Goal: Find specific page/section: Find specific page/section

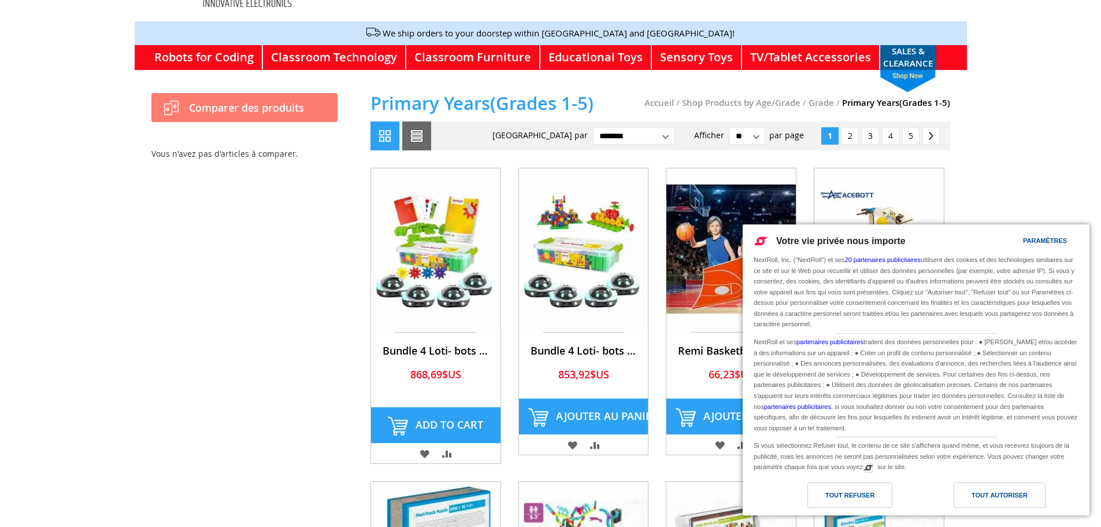
scroll to position [116, 0]
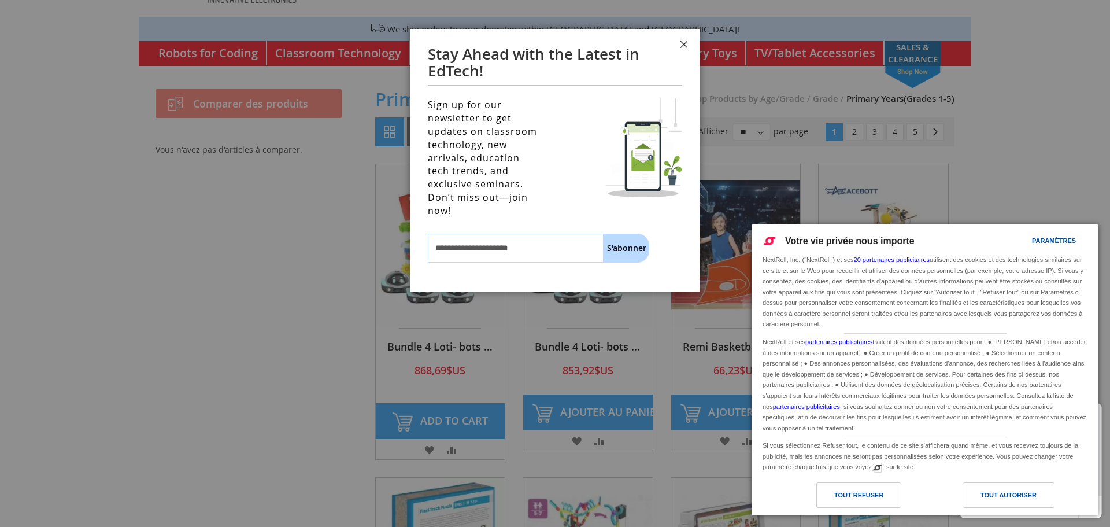
click at [691, 39] on button "Fermer" at bounding box center [683, 46] width 31 height 35
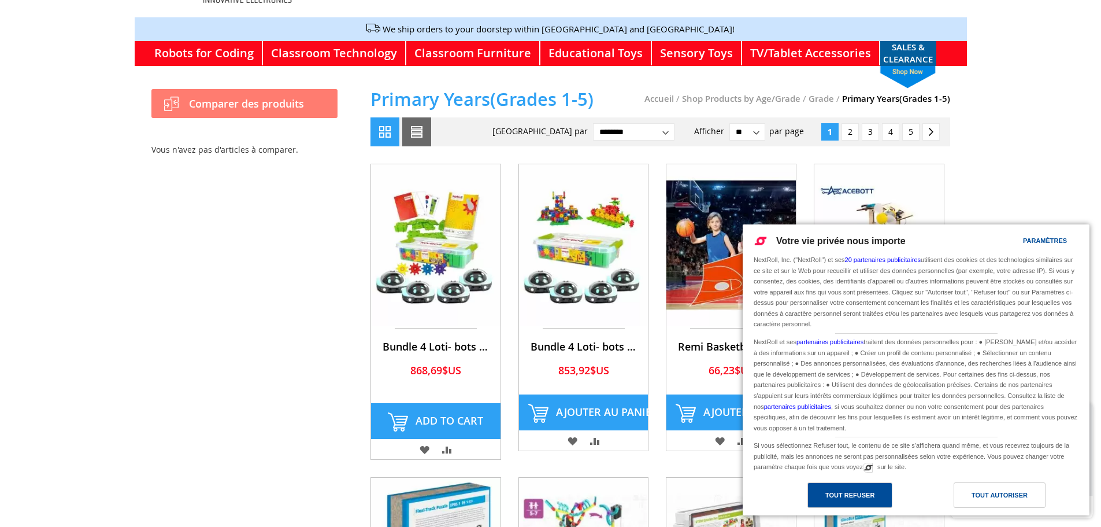
click at [879, 500] on div "Tout refuser" at bounding box center [850, 494] width 85 height 25
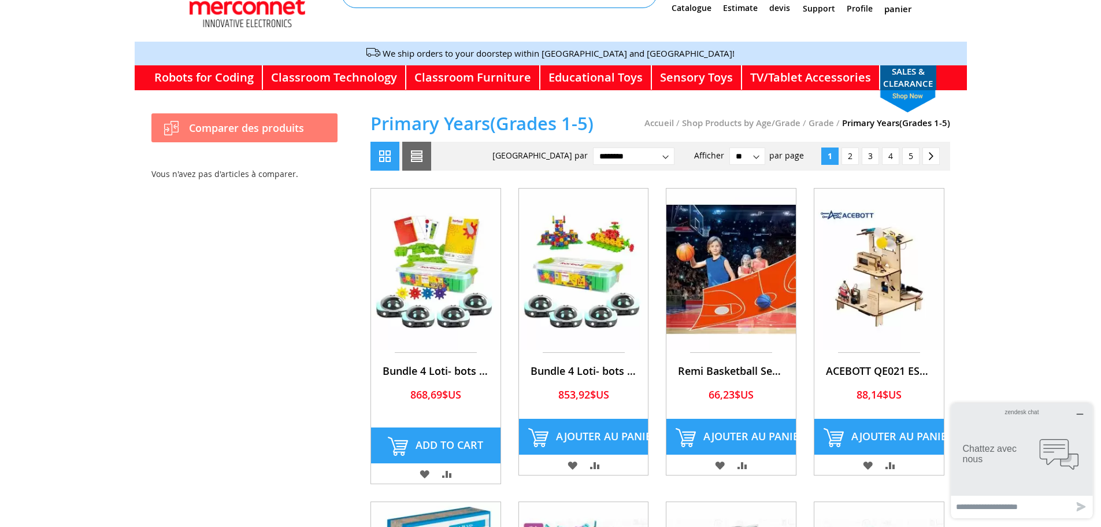
scroll to position [0, 0]
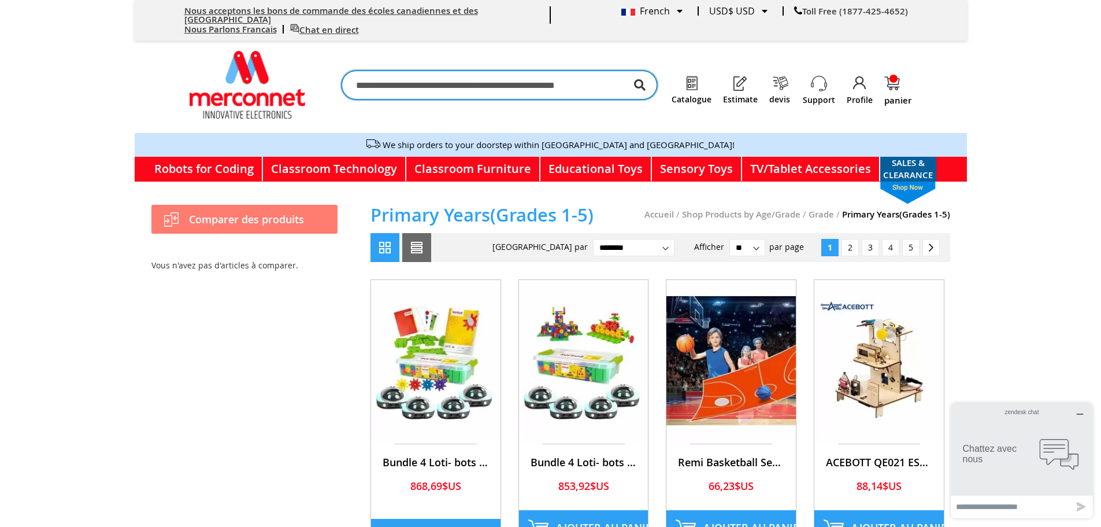
click at [539, 72] on input "Chercher" at bounding box center [500, 85] width 316 height 29
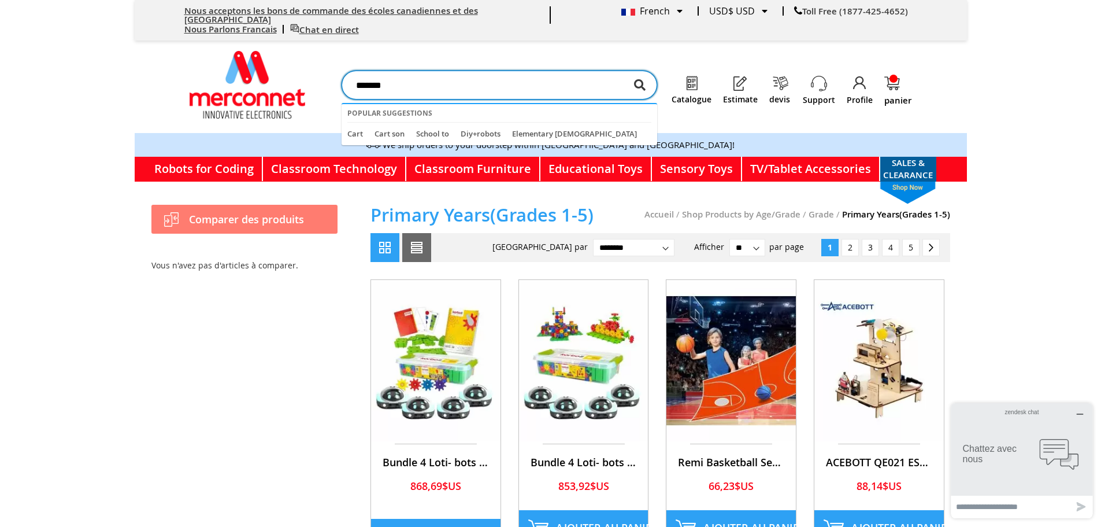
type input "*******"
click at [634, 71] on button "Chercher" at bounding box center [640, 85] width 12 height 29
